Goal: Check status: Check status

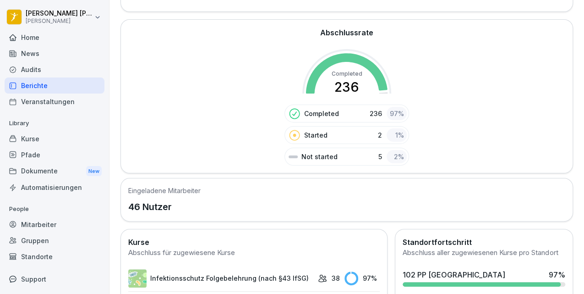
scroll to position [305, 0]
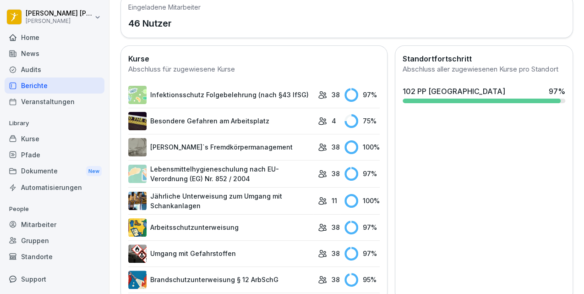
click at [245, 93] on link "Infektionsschutz Folgebelehrung (nach §43 IfSG)" at bounding box center [220, 95] width 185 height 18
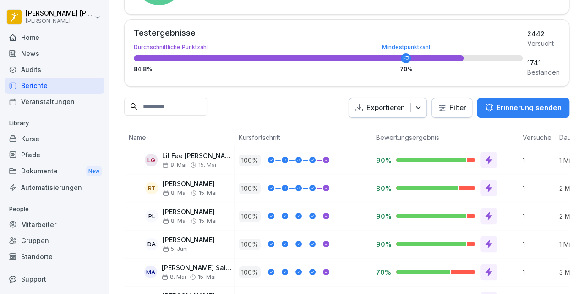
scroll to position [18, 0]
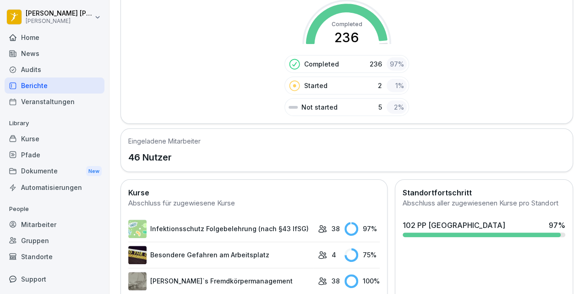
scroll to position [263, 0]
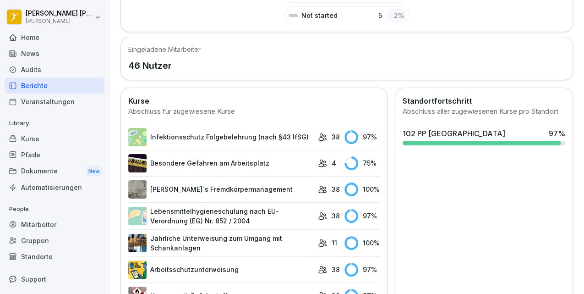
click at [213, 162] on link "Besondere Gefahren am Arbeitsplatz" at bounding box center [220, 163] width 185 height 18
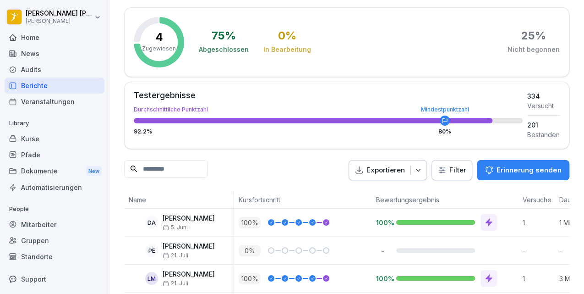
scroll to position [82, 0]
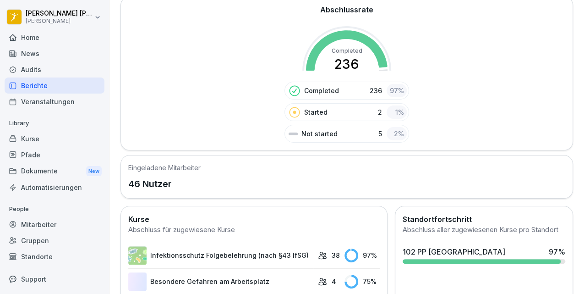
scroll to position [265, 0]
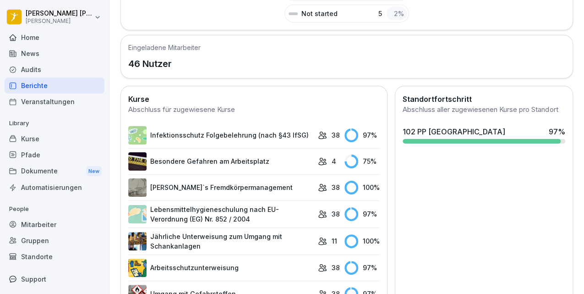
click at [203, 181] on link "[PERSON_NAME]`s Fremdkörpermanagement" at bounding box center [220, 187] width 185 height 18
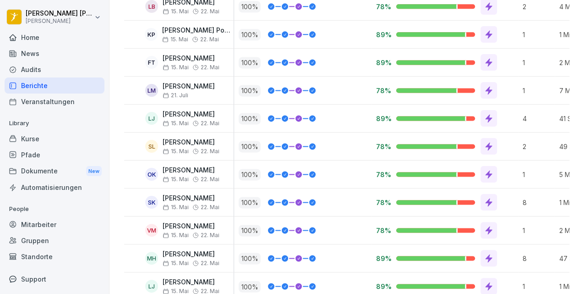
scroll to position [320, 0]
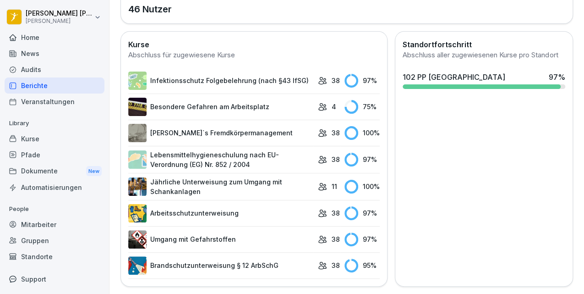
click at [251, 150] on link "Lebensmittelhygieneschulung nach EU-Verordnung (EG) Nr. 852 / 2004" at bounding box center [220, 159] width 185 height 19
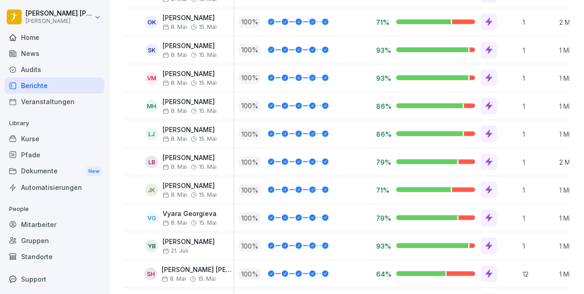
scroll to position [1026, 0]
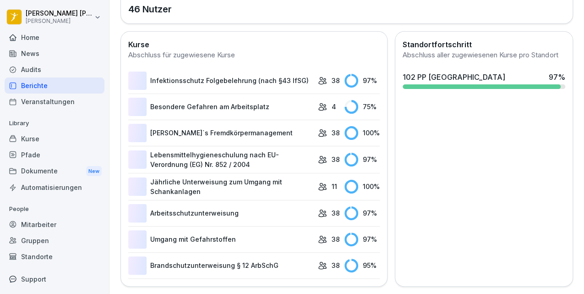
scroll to position [320, 0]
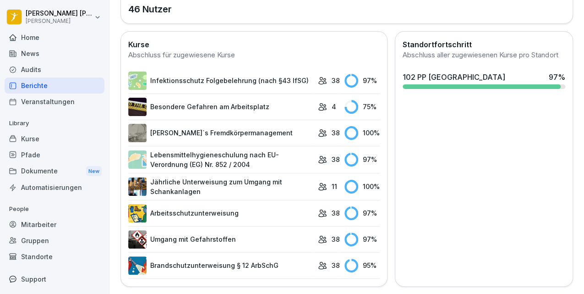
click at [207, 207] on link "Arbeitsschutzunterweisung" at bounding box center [220, 213] width 185 height 18
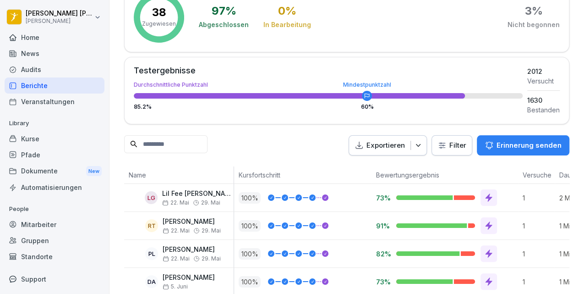
scroll to position [213, 0]
